Goal: Task Accomplishment & Management: Use online tool/utility

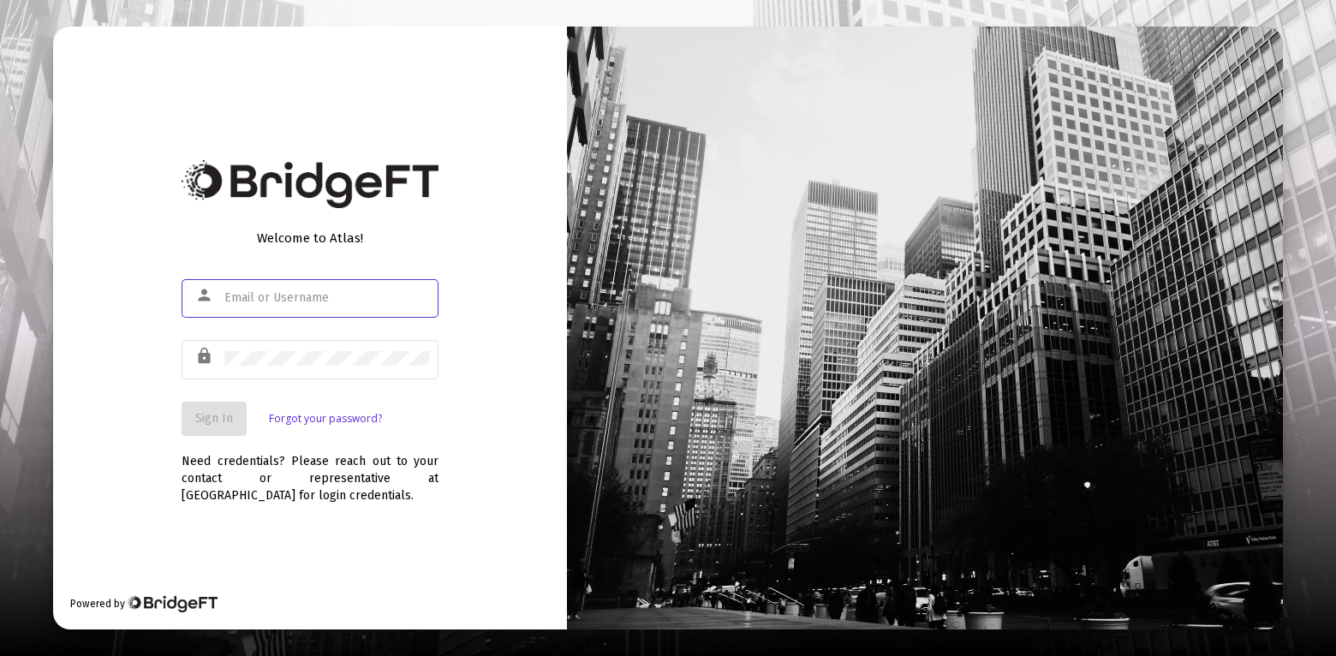
type input "[PERSON_NAME][EMAIL_ADDRESS][PERSON_NAME][DOMAIN_NAME]"
click at [216, 428] on button "Sign In" at bounding box center [214, 419] width 65 height 34
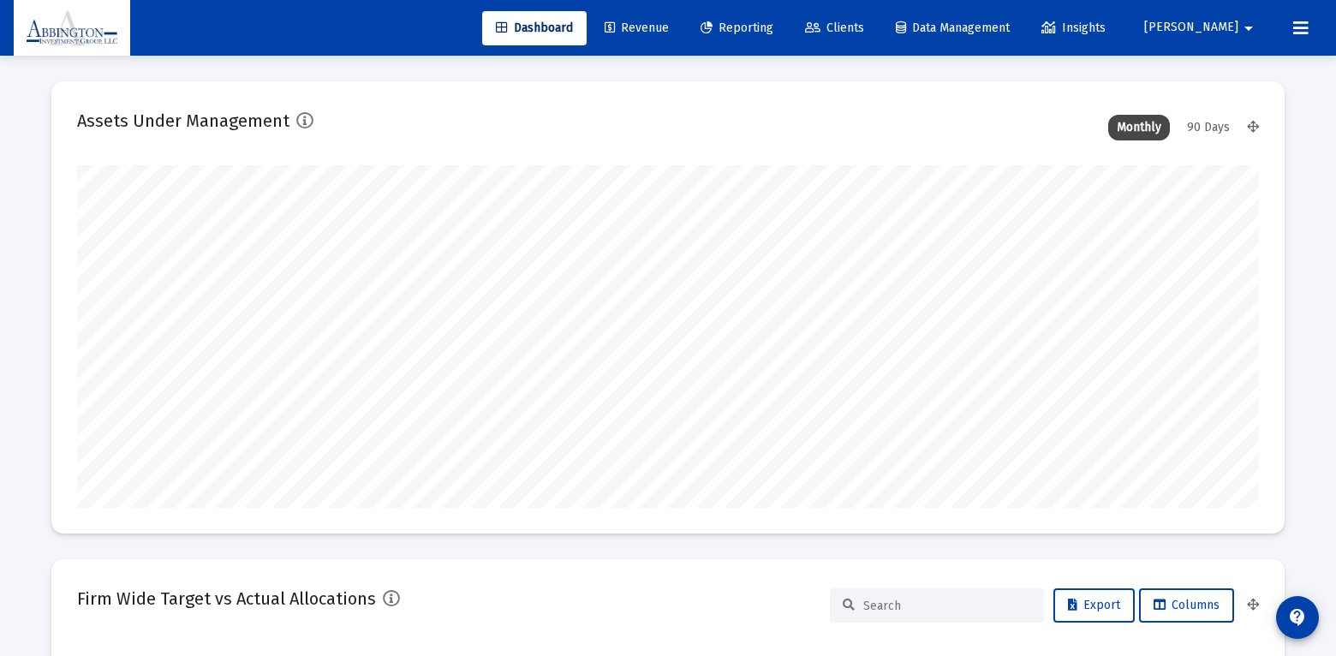
type input "[DATE]"
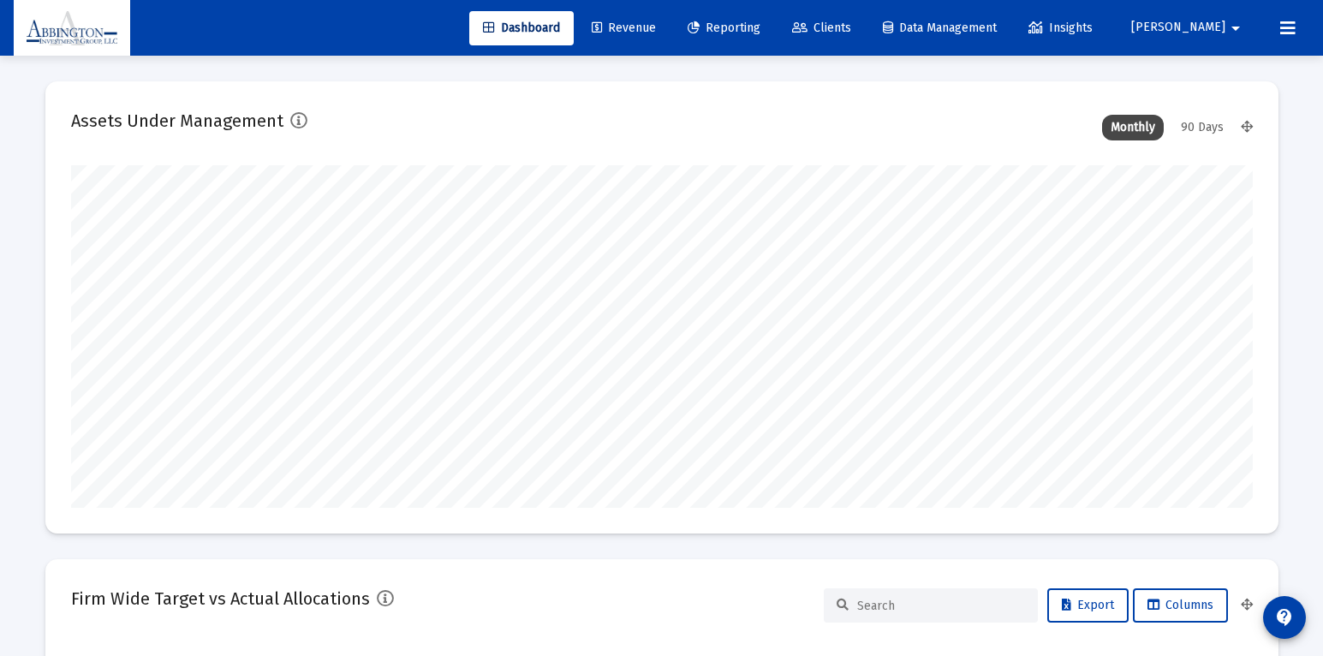
scroll to position [343, 636]
click at [760, 32] on span "Reporting" at bounding box center [724, 28] width 73 height 15
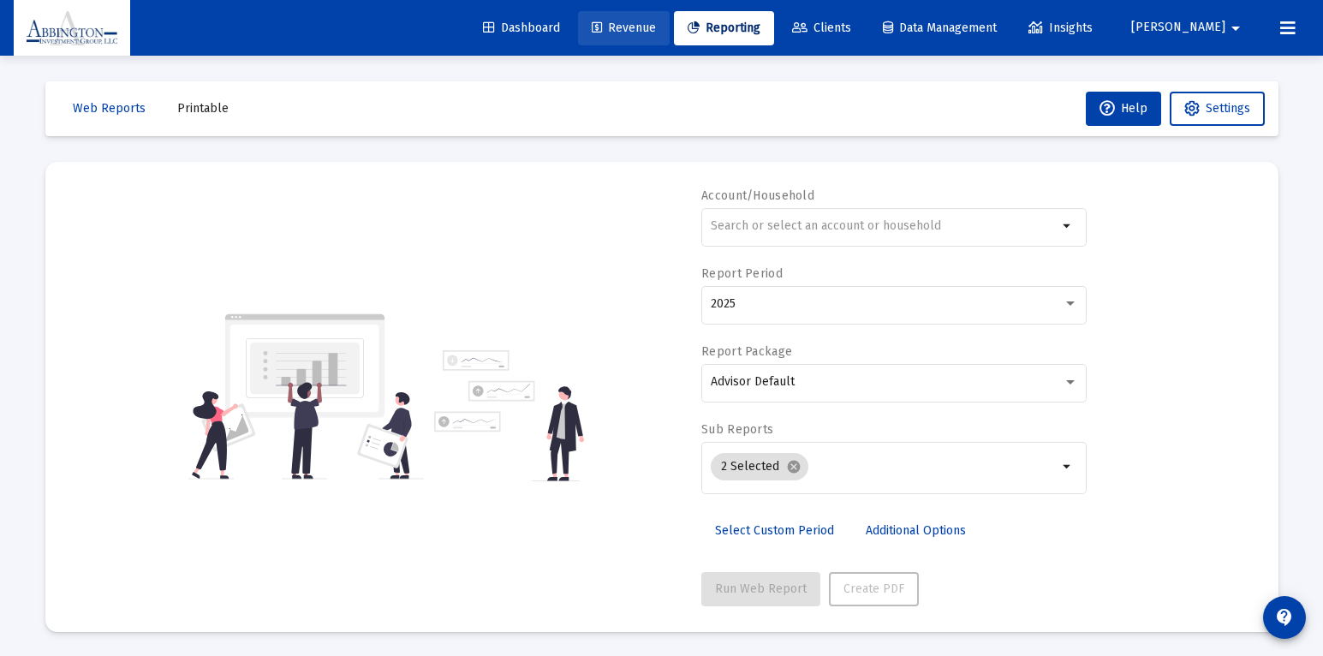
click at [656, 26] on span "Revenue" at bounding box center [624, 28] width 64 height 15
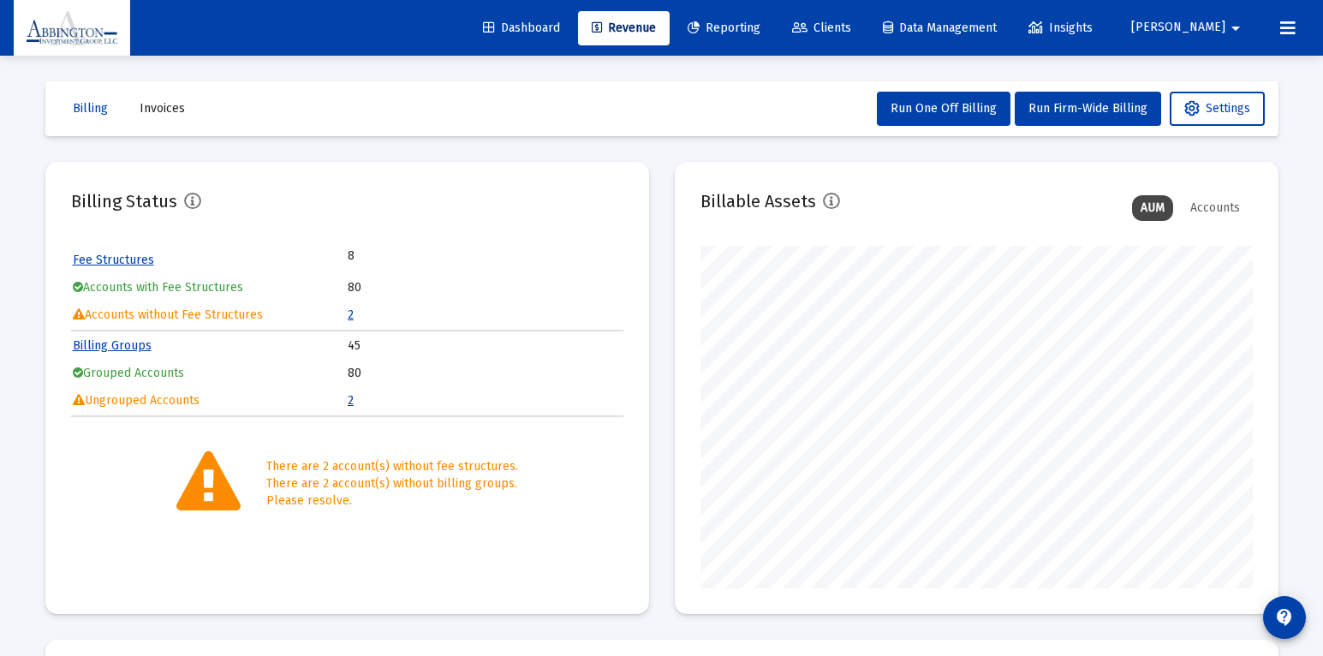
scroll to position [343, 552]
click at [1072, 112] on span "Run Firm-Wide Billing" at bounding box center [1087, 108] width 119 height 15
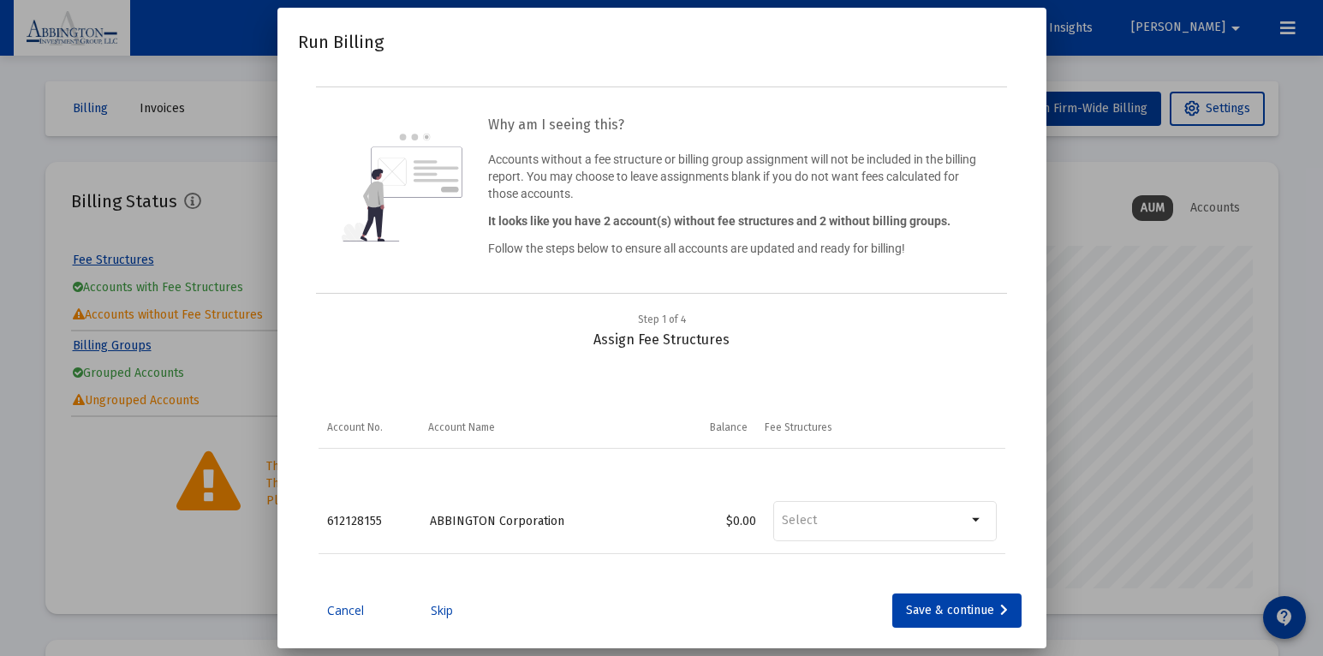
click at [449, 530] on div "ABBINGTON Corporation" at bounding box center [541, 521] width 223 height 17
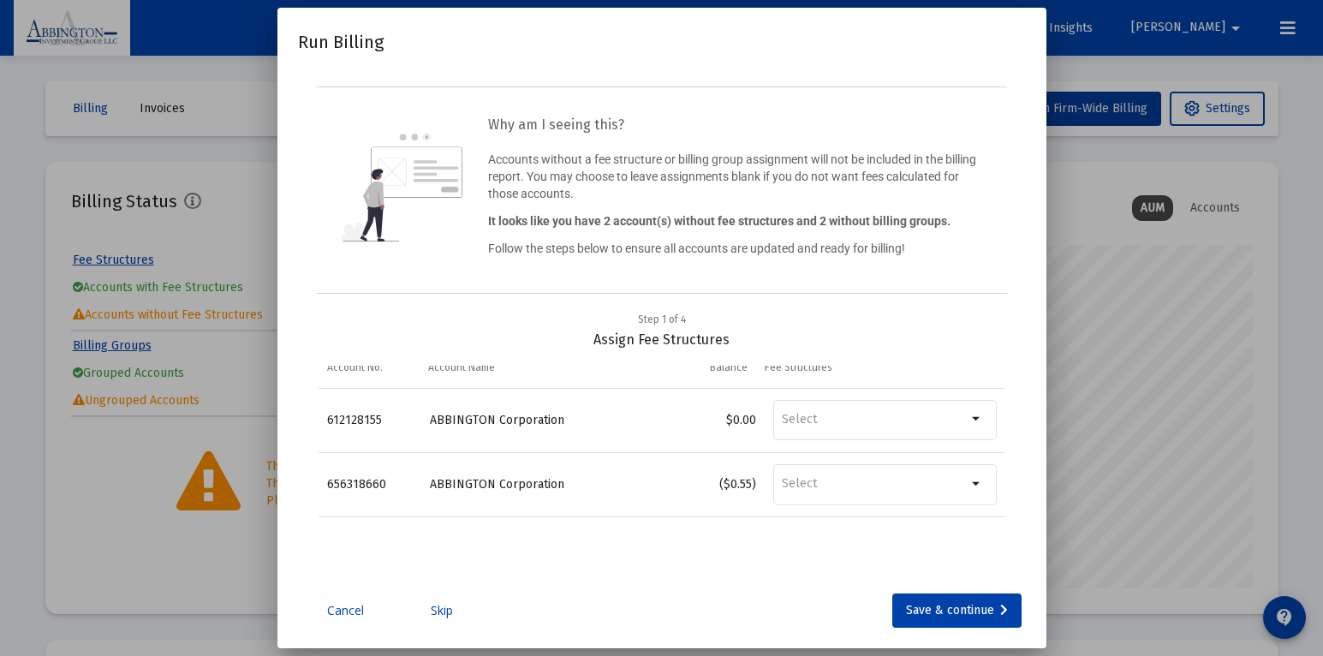
scroll to position [0, 0]
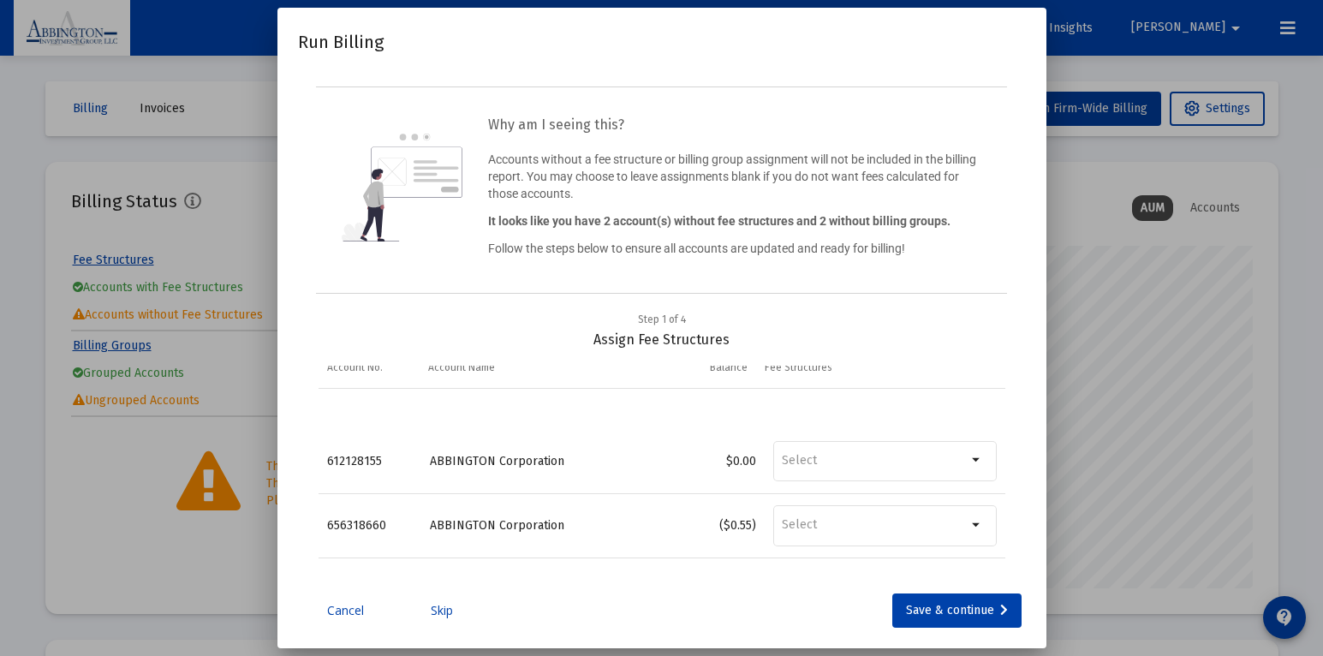
click at [437, 619] on link "Skip" at bounding box center [442, 610] width 86 height 17
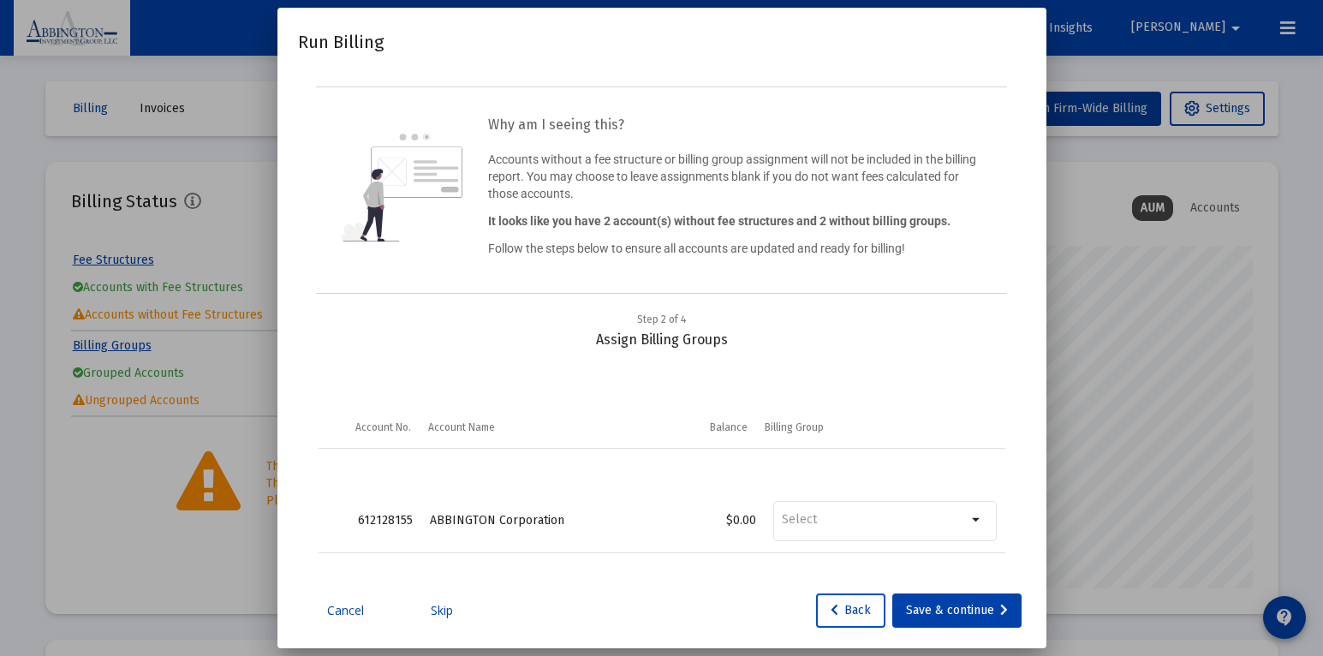
click at [856, 628] on button "Back" at bounding box center [850, 610] width 69 height 34
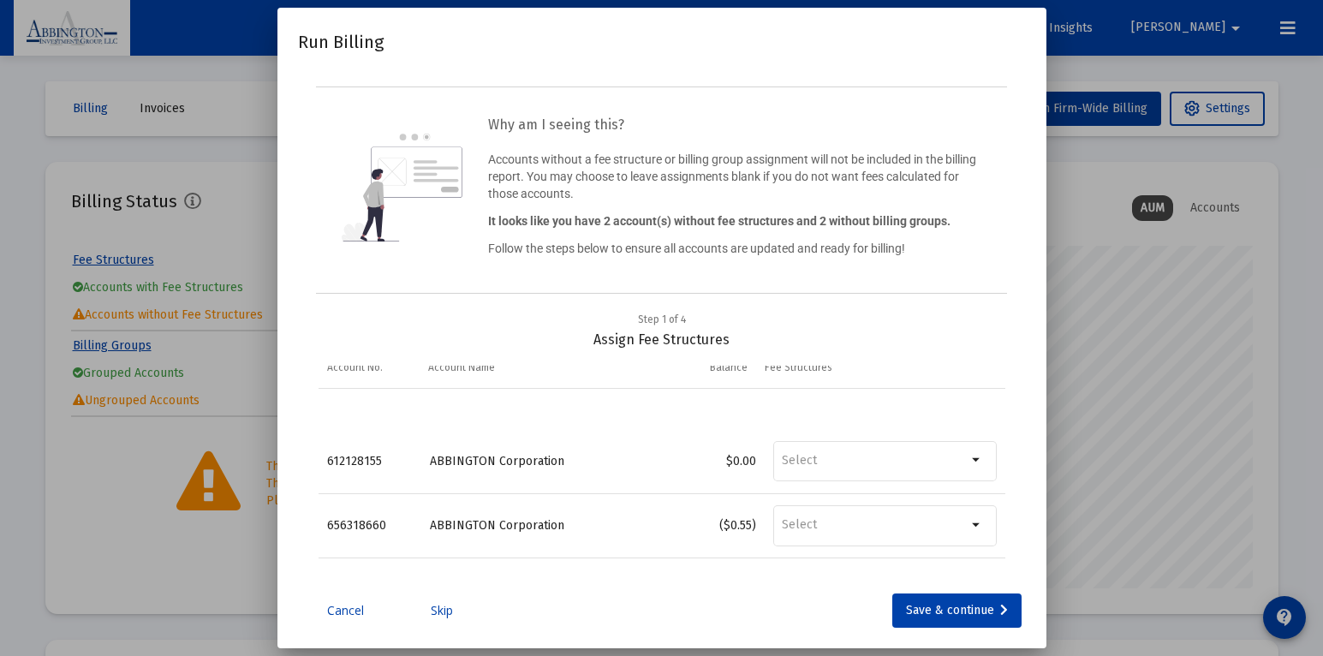
click at [202, 33] on div at bounding box center [661, 328] width 1323 height 656
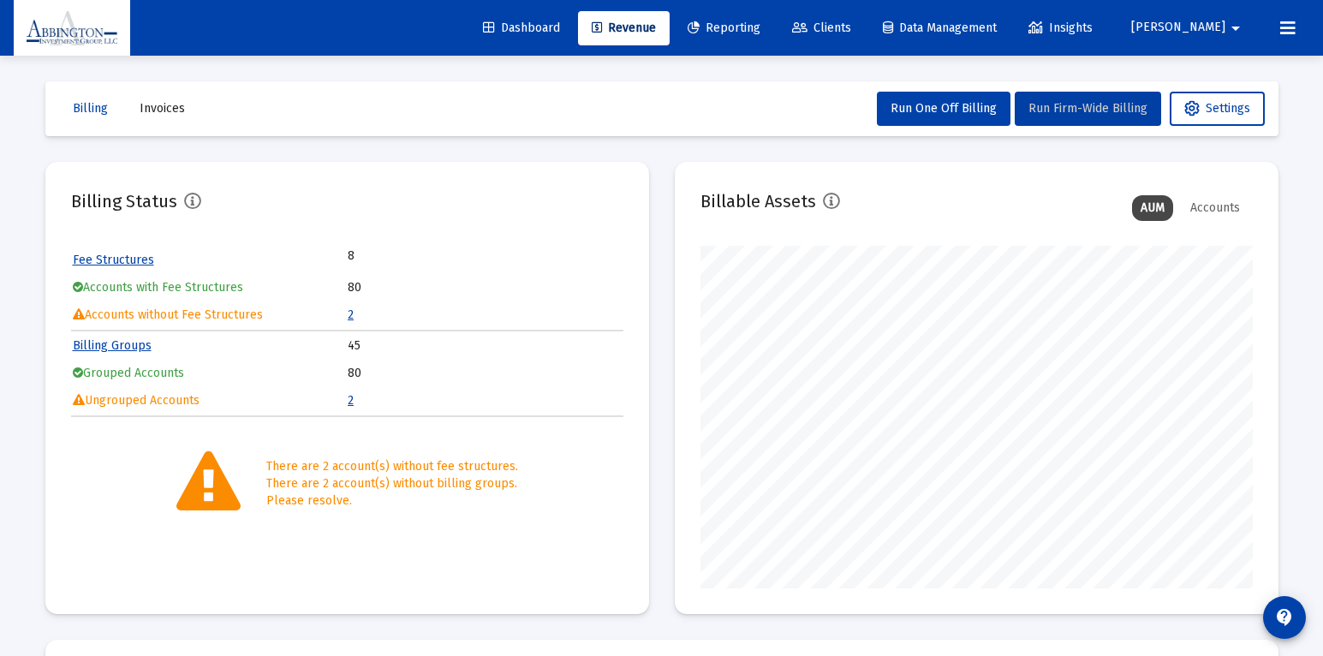
click at [1091, 109] on span "Run Firm-Wide Billing" at bounding box center [1087, 108] width 119 height 15
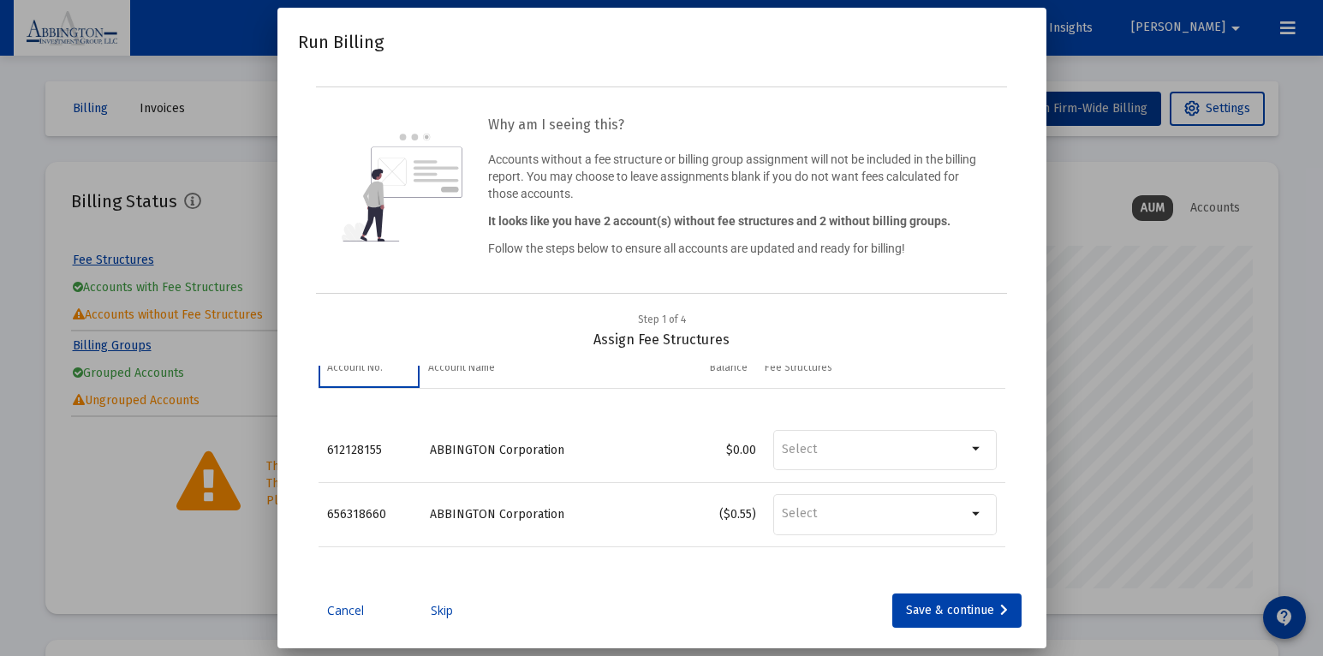
scroll to position [8, 0]
click at [954, 628] on div "Save & continue" at bounding box center [957, 610] width 102 height 34
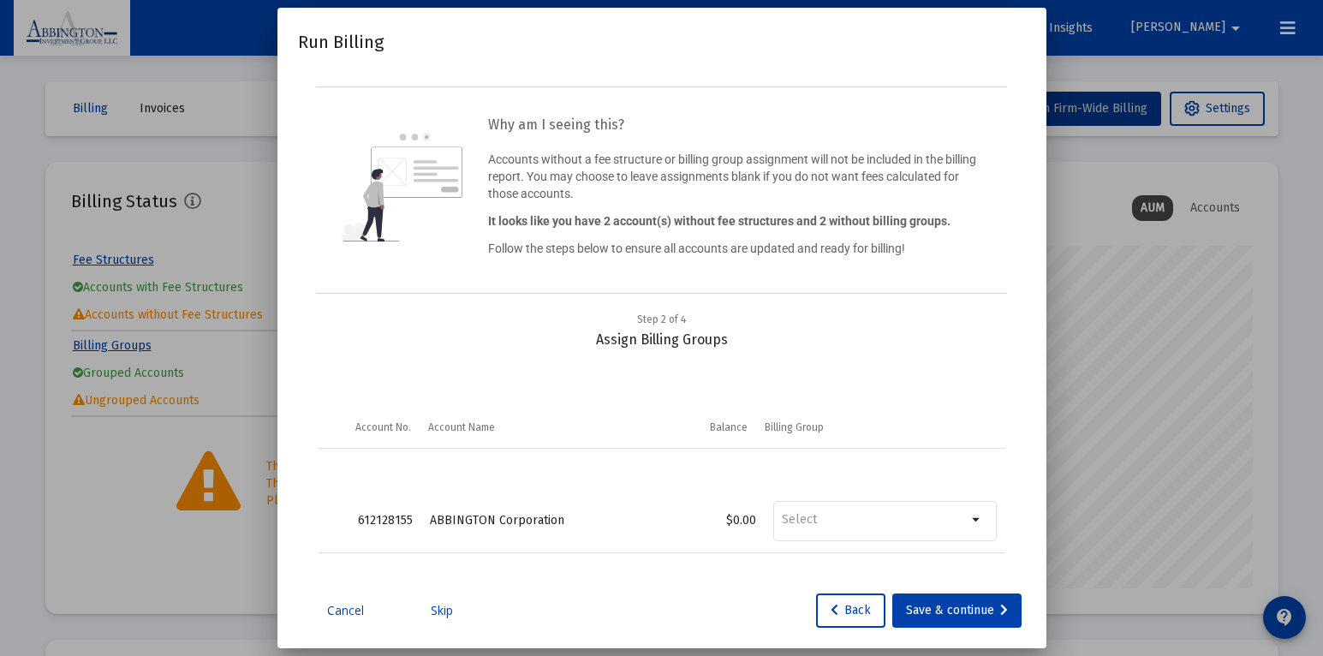
click at [954, 628] on div "Save & continue" at bounding box center [957, 610] width 102 height 34
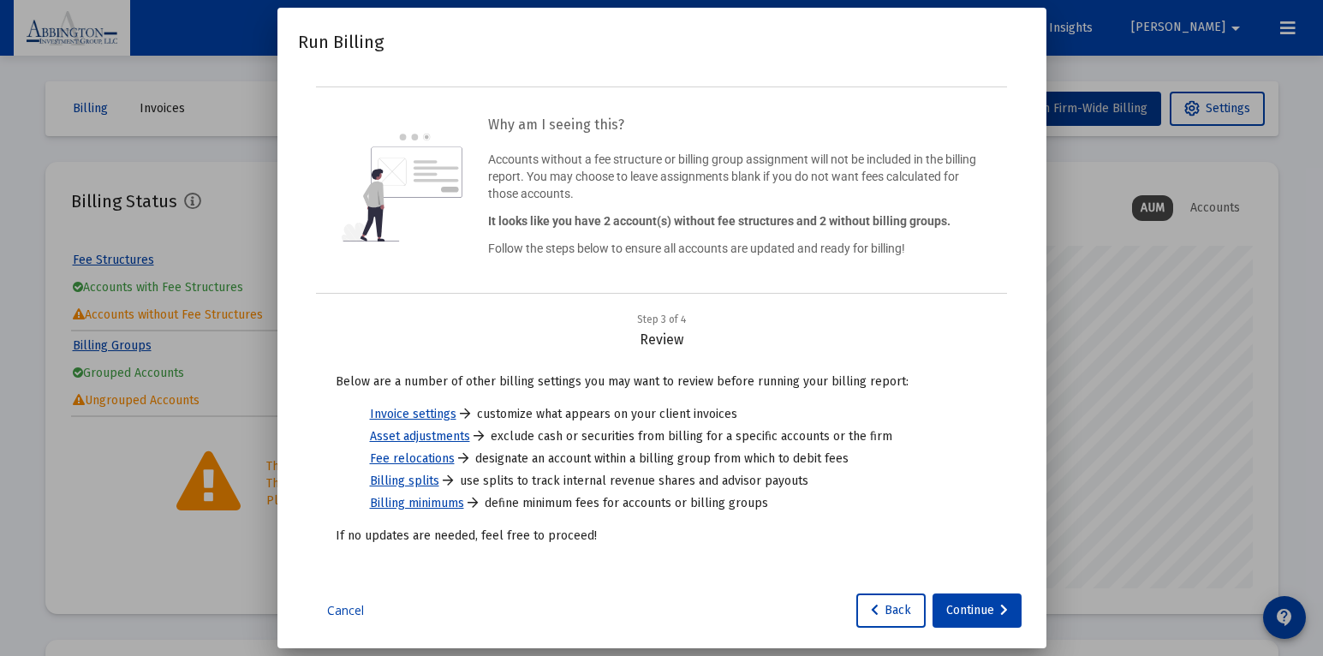
click at [954, 628] on div "Continue" at bounding box center [977, 610] width 62 height 34
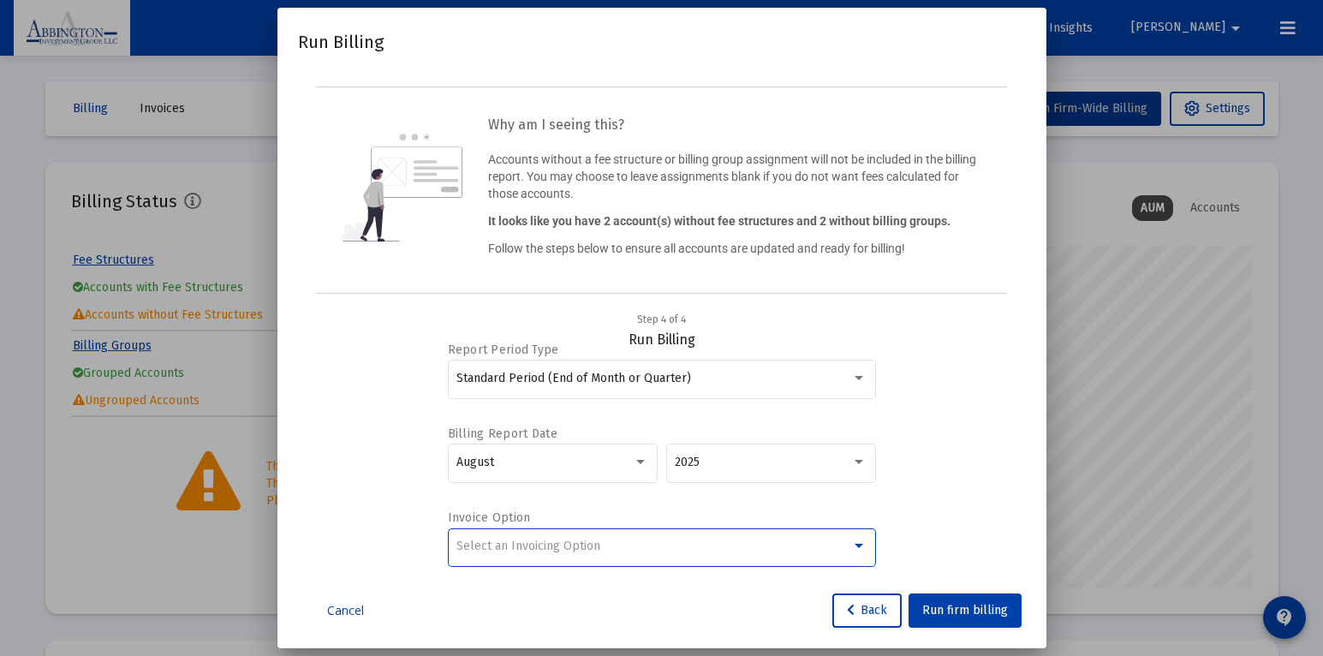
click at [857, 548] on div at bounding box center [859, 546] width 9 height 4
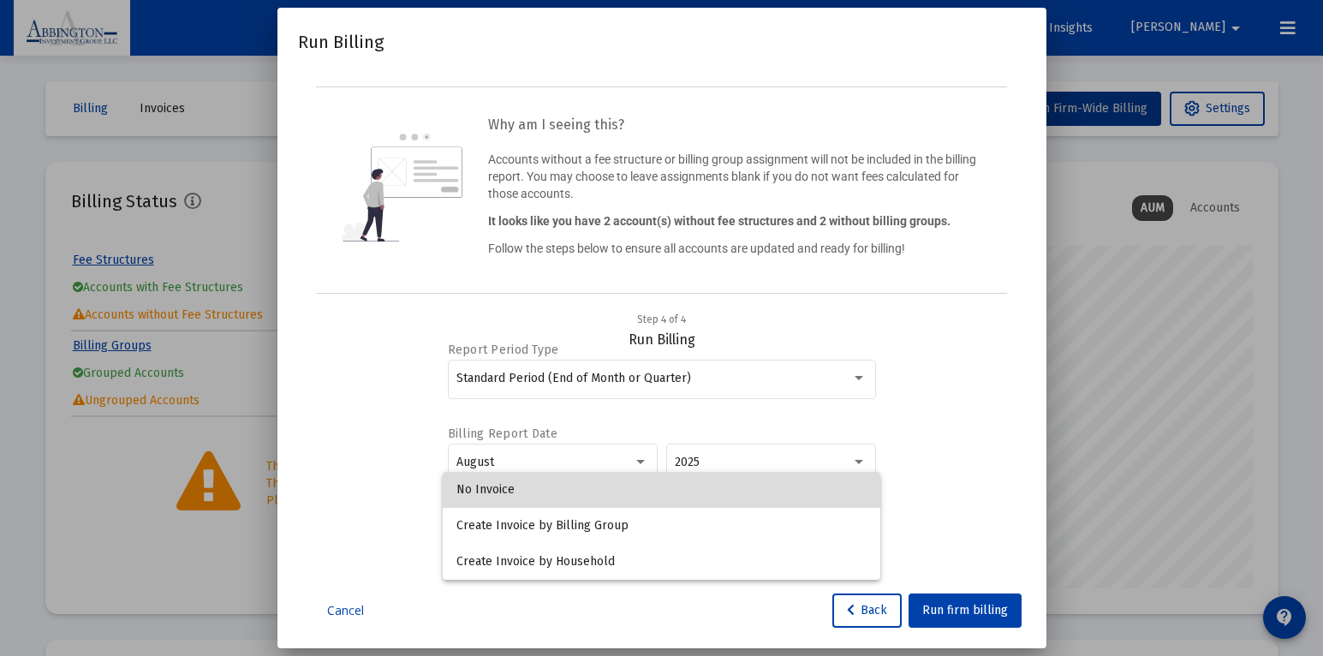
click at [517, 497] on span "No Invoice" at bounding box center [661, 490] width 410 height 36
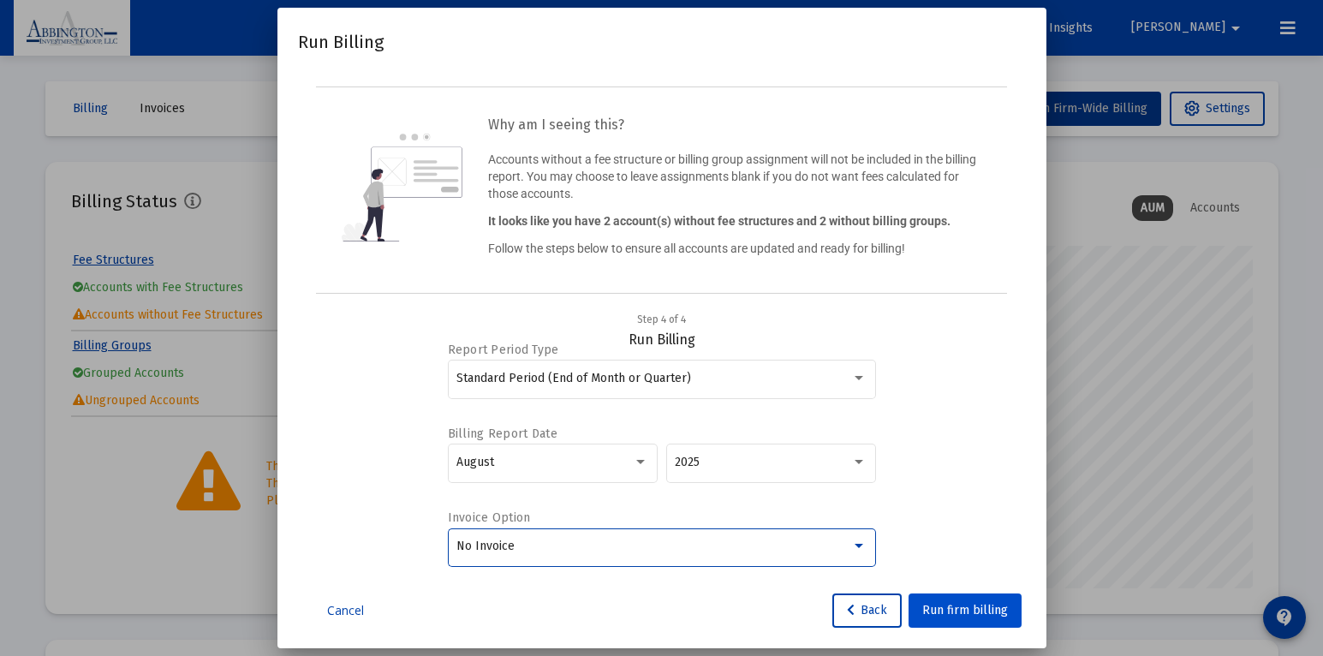
click at [969, 617] on span "Run firm billing" at bounding box center [965, 610] width 86 height 15
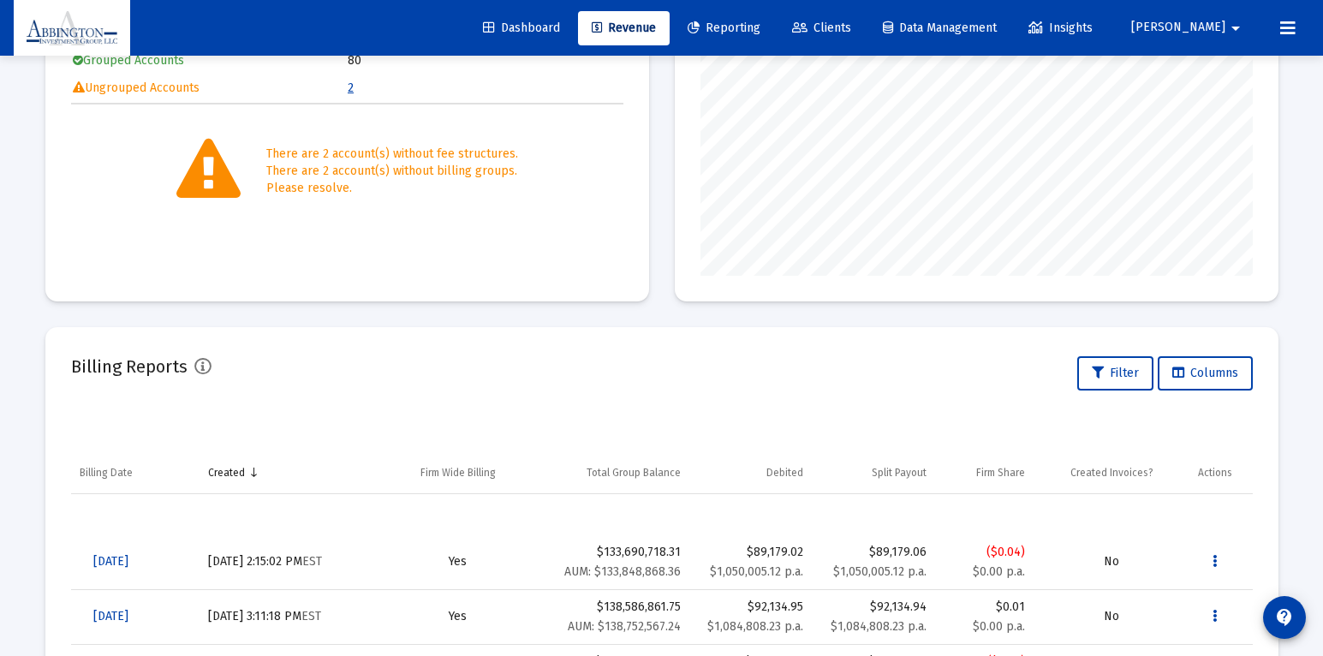
scroll to position [316, 0]
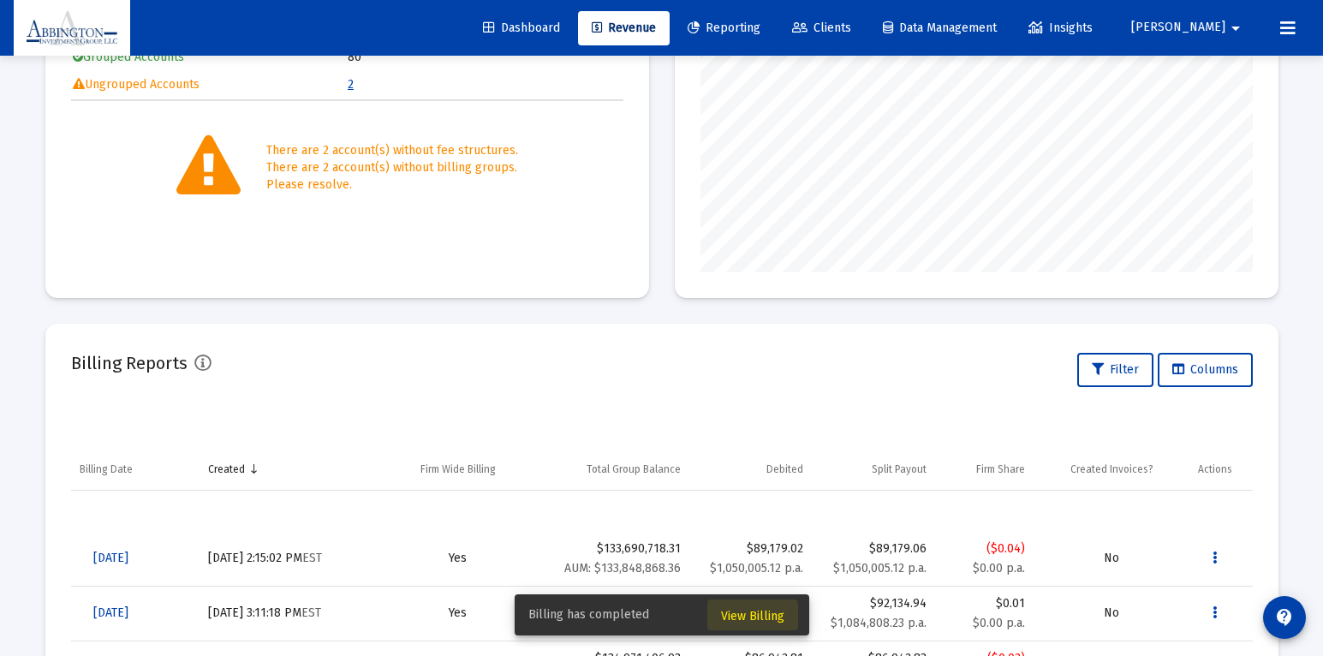
click at [728, 615] on span "View Billing" at bounding box center [752, 616] width 63 height 15
